Goal: Information Seeking & Learning: Understand process/instructions

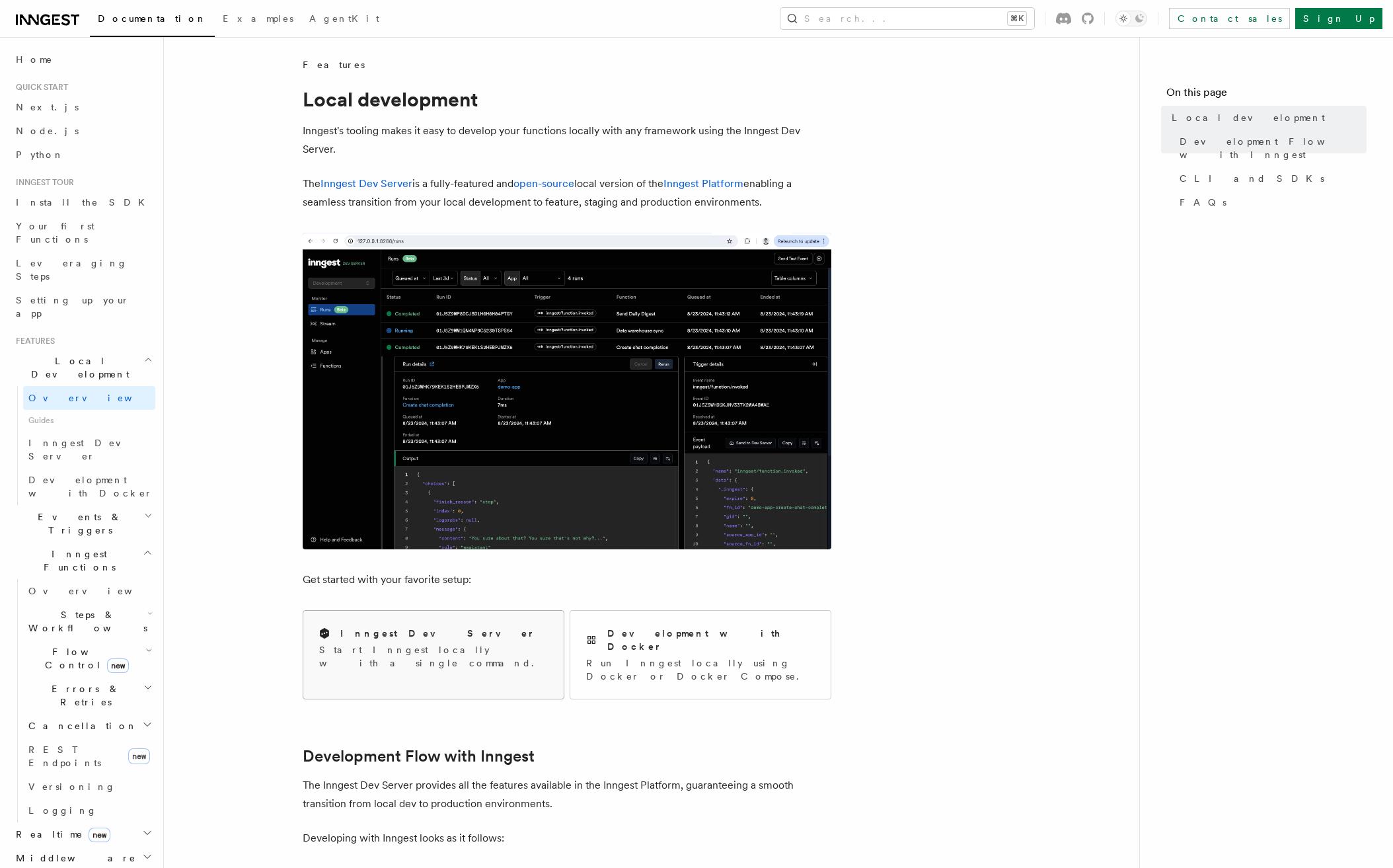
click at [441, 655] on p "Start Inngest locally with a single command." at bounding box center [433, 656] width 228 height 26
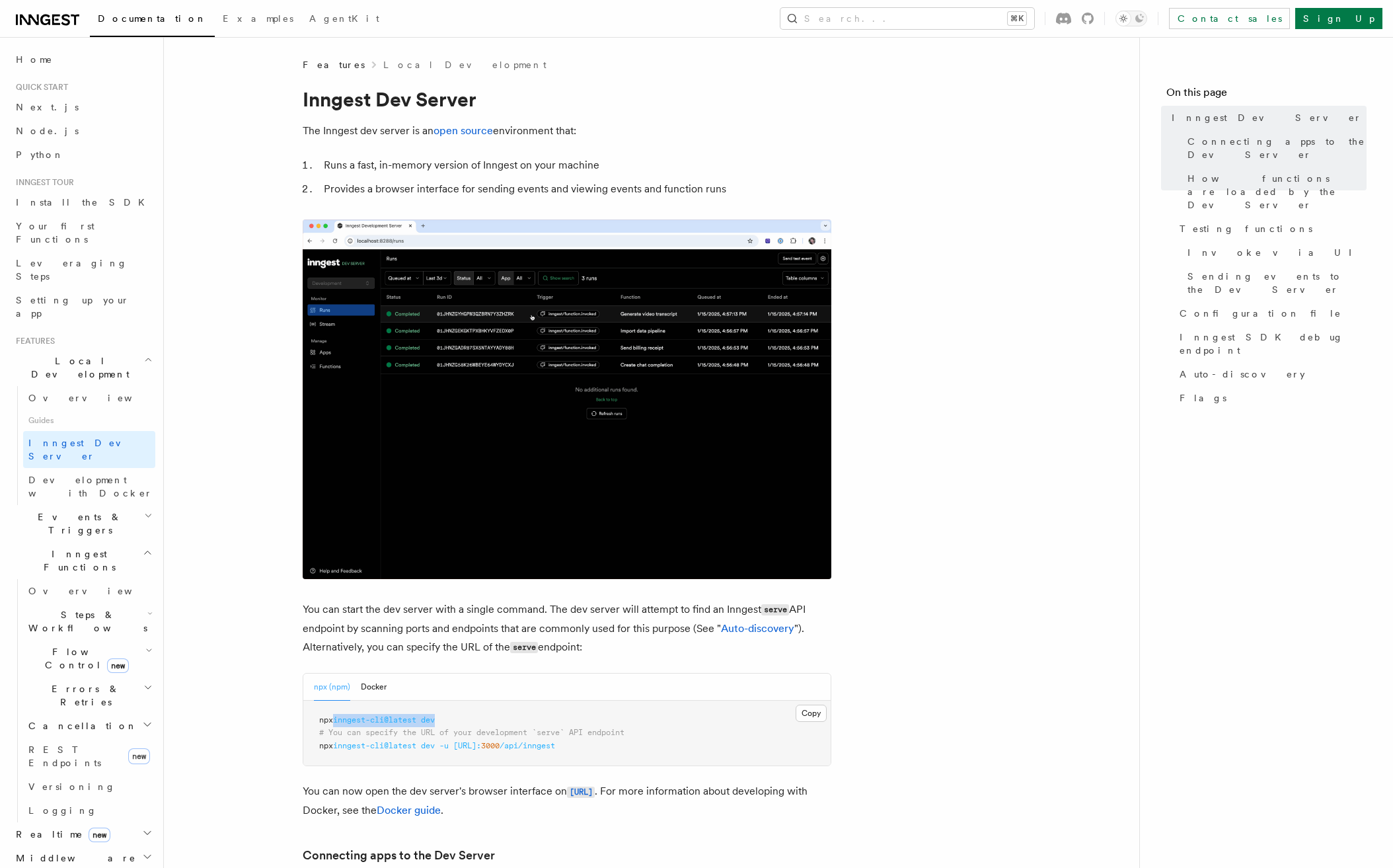
drag, startPoint x: 337, startPoint y: 724, endPoint x: 442, endPoint y: 724, distance: 105.0
click at [448, 723] on pre "npx inngest-cli@latest dev # You can specify the URL of your development `serve…" at bounding box center [567, 733] width 528 height 66
copy span "inngest-cli@latest dev"
